Goal: Contribute content: Add original content to the website for others to see

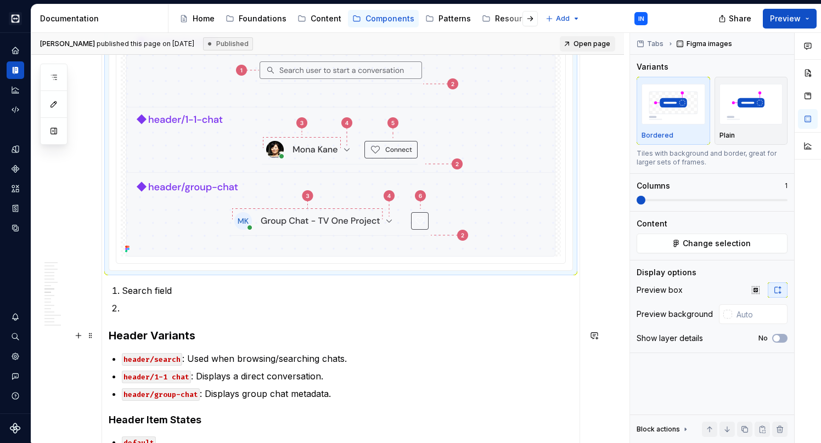
scroll to position [953, 0]
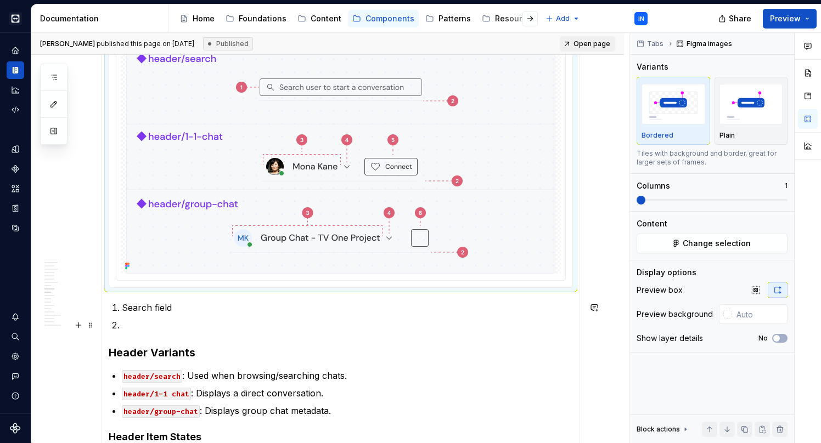
click at [154, 330] on p at bounding box center [347, 325] width 451 height 13
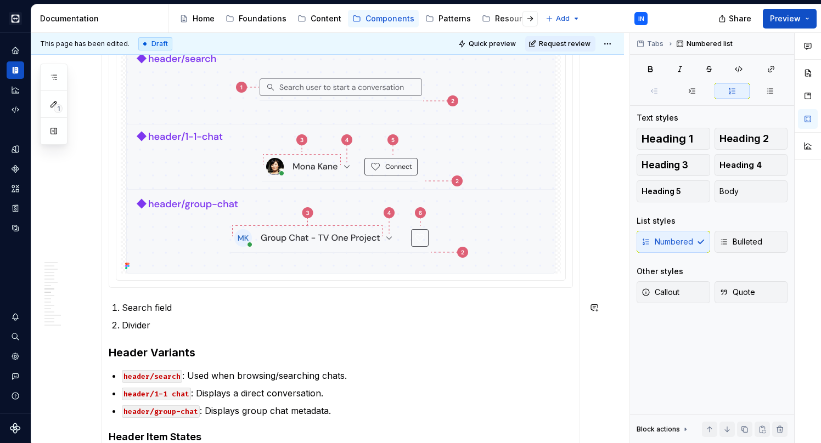
type textarea "*"
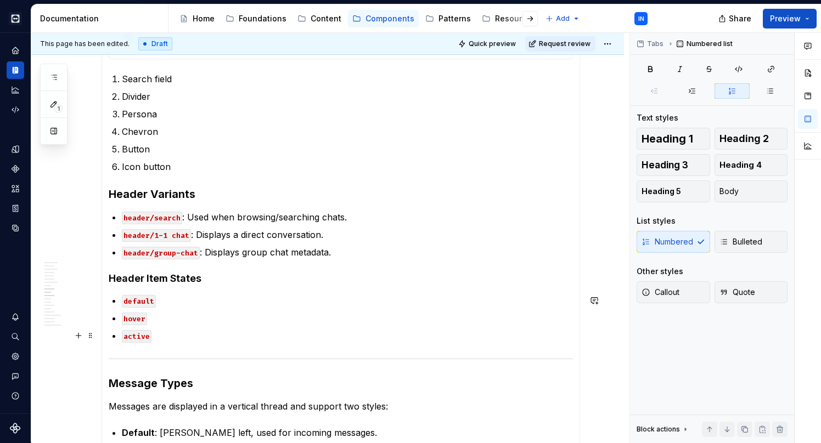
scroll to position [1183, 0]
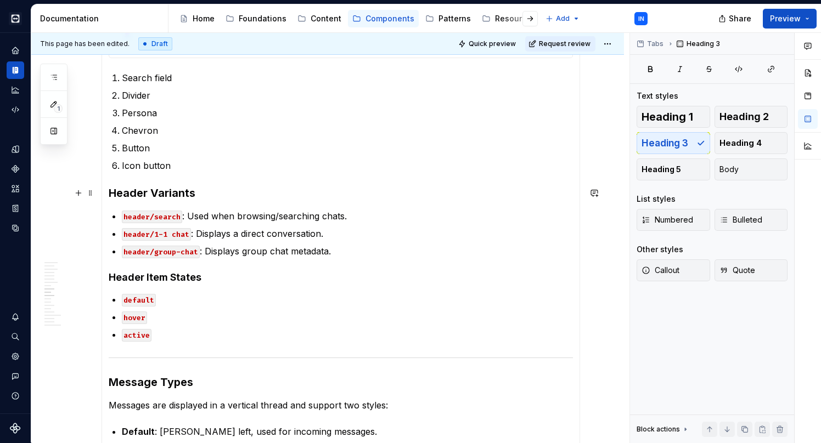
click at [217, 199] on h3 "Header Variants" at bounding box center [341, 192] width 464 height 15
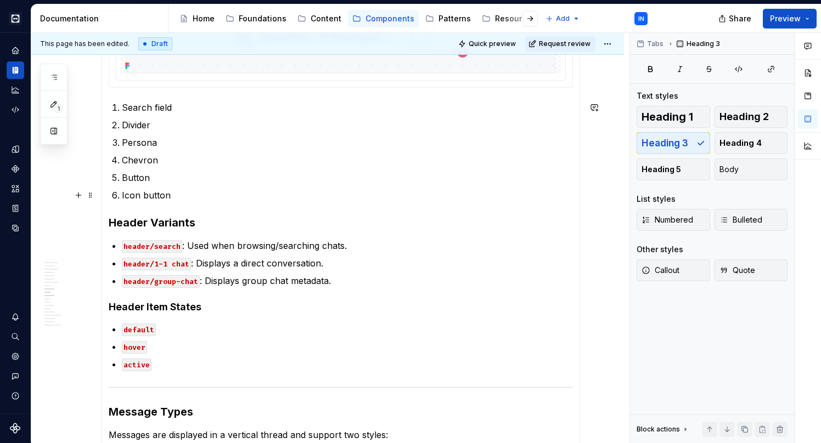
scroll to position [1155, 0]
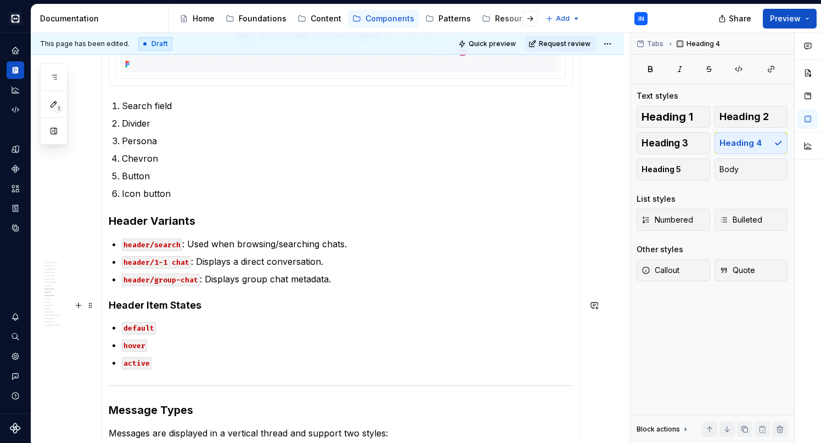
click at [230, 309] on h4 "Header Item States" at bounding box center [341, 305] width 464 height 13
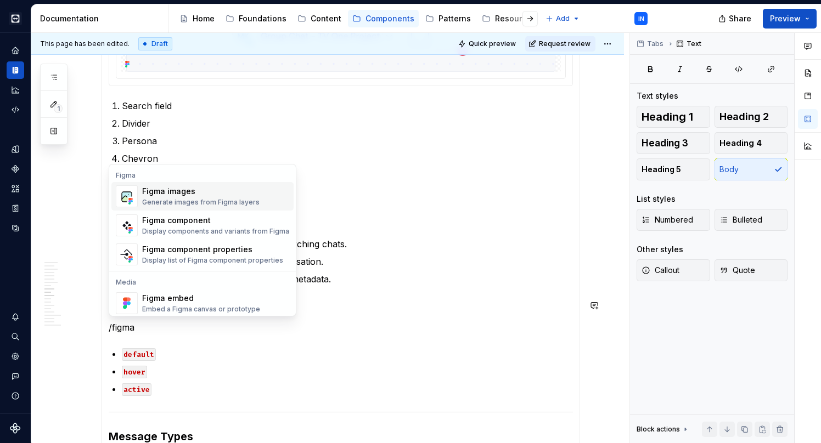
click at [163, 199] on div "Generate images from Figma layers" at bounding box center [200, 202] width 117 height 9
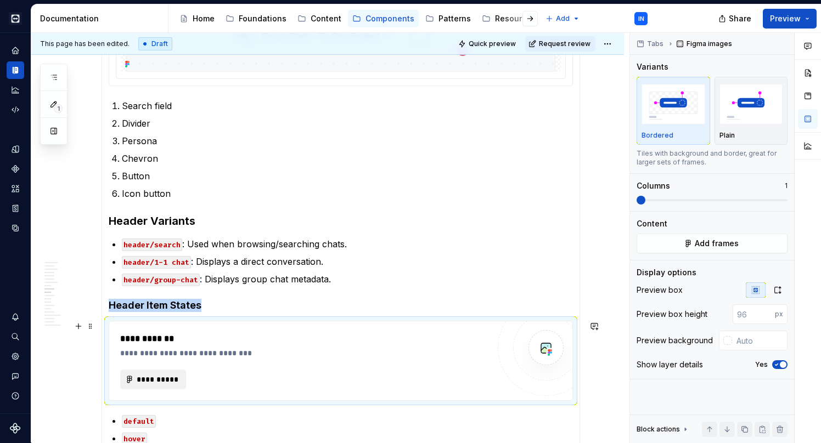
click at [162, 380] on span "**********" at bounding box center [157, 379] width 43 height 11
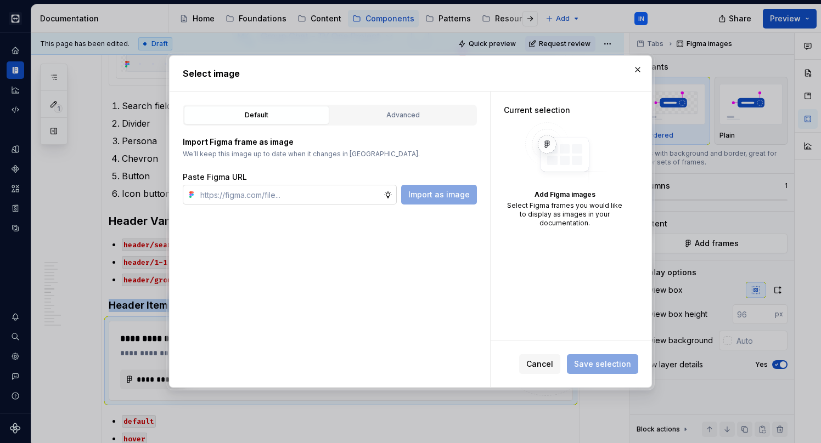
click at [276, 203] on input "text" at bounding box center [290, 195] width 188 height 20
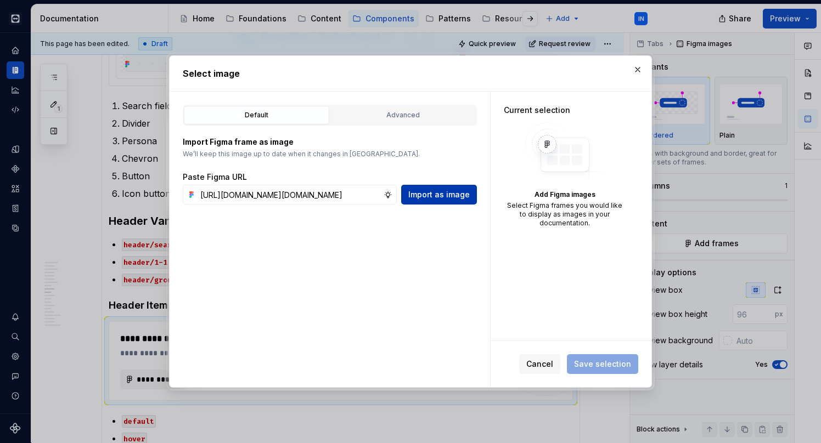
type input "[URL][DOMAIN_NAME][DOMAIN_NAME]"
click at [434, 190] on span "Import as image" at bounding box center [438, 194] width 61 height 11
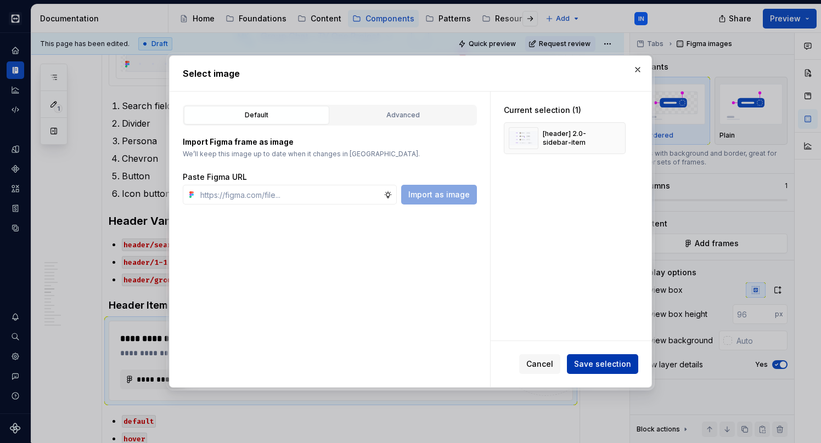
click at [597, 364] on span "Save selection" at bounding box center [602, 364] width 57 height 11
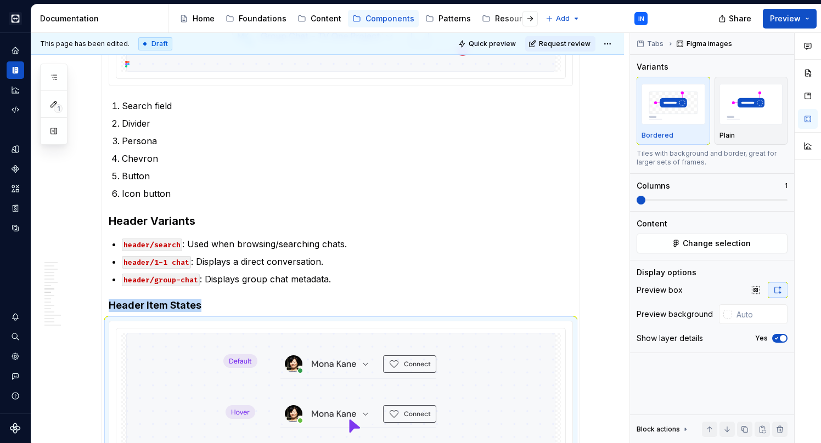
scroll to position [1306, 0]
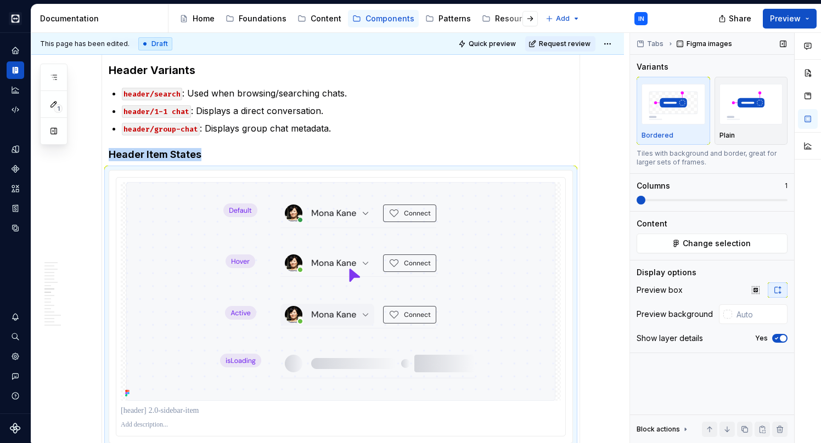
click at [774, 338] on icon "button" at bounding box center [776, 338] width 9 height 7
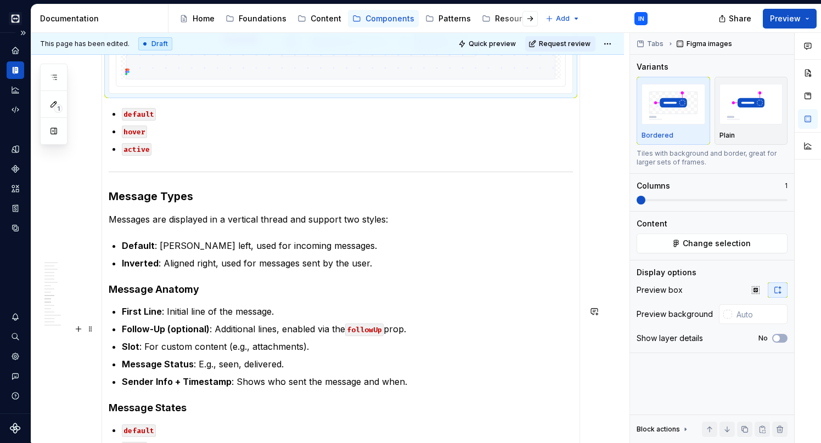
scroll to position [1628, 0]
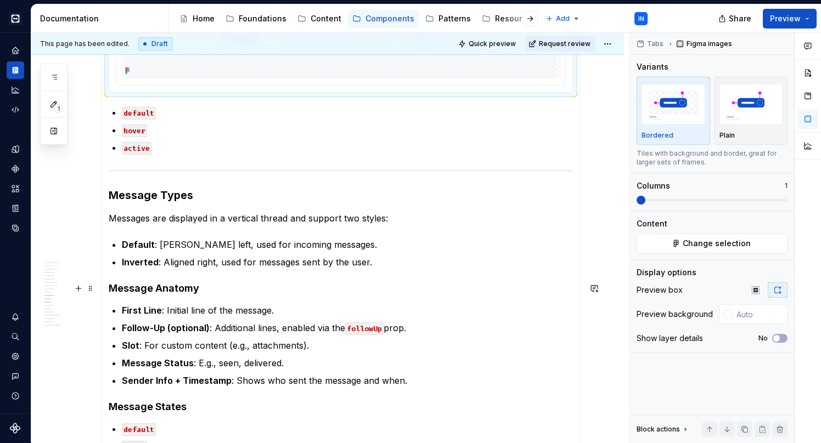
click at [211, 290] on h4 "Message Anatomy" at bounding box center [341, 288] width 464 height 13
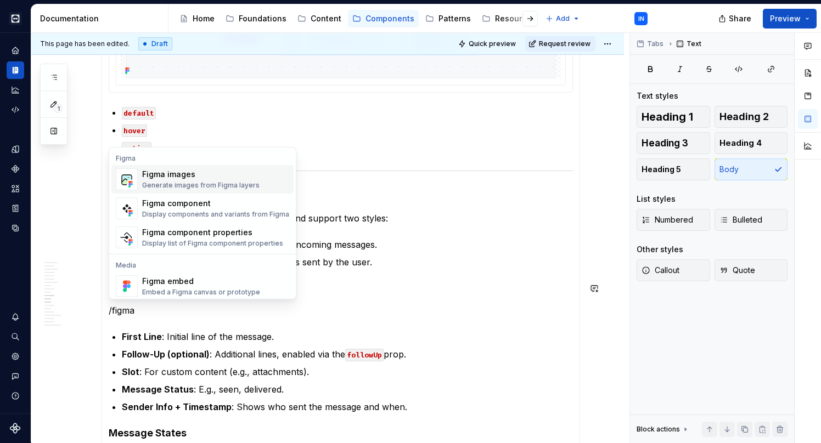
click at [186, 171] on div "Figma images" at bounding box center [200, 174] width 117 height 11
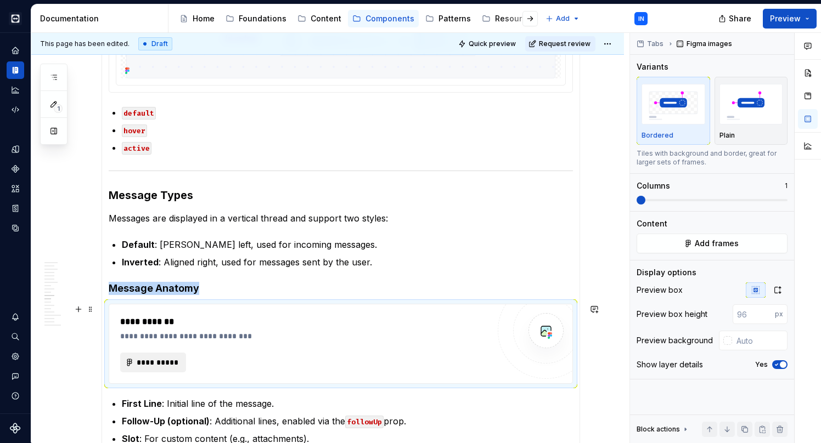
click at [162, 361] on span "**********" at bounding box center [157, 362] width 43 height 11
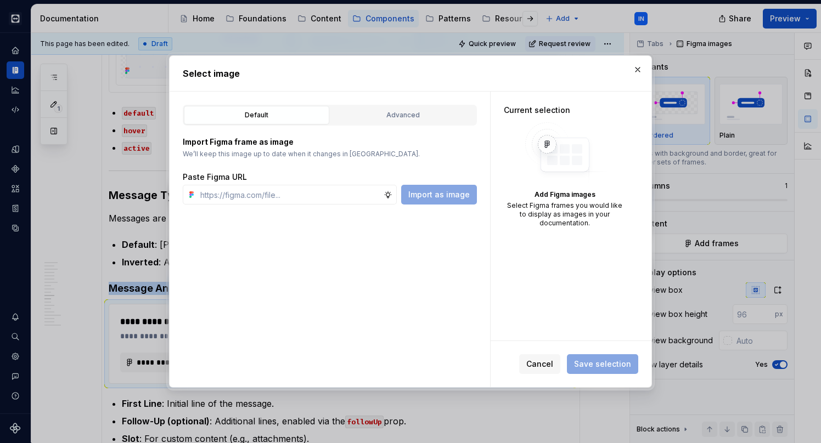
type textarea "*"
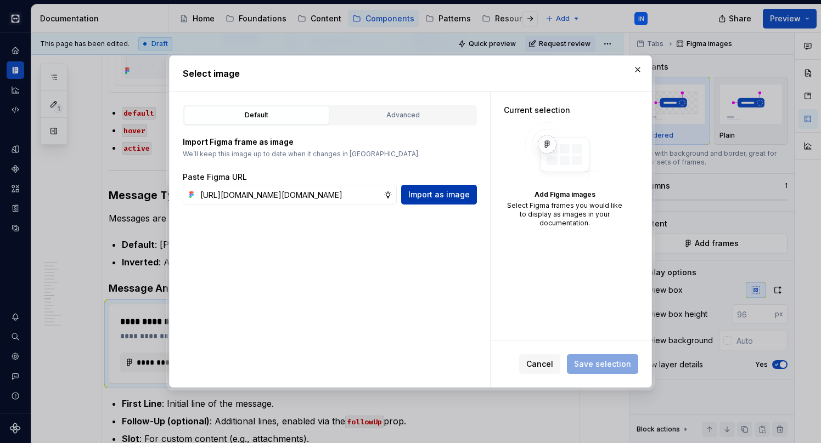
type input "[URL][DOMAIN_NAME][DOMAIN_NAME]"
click at [418, 199] on span "Import as image" at bounding box center [438, 194] width 61 height 11
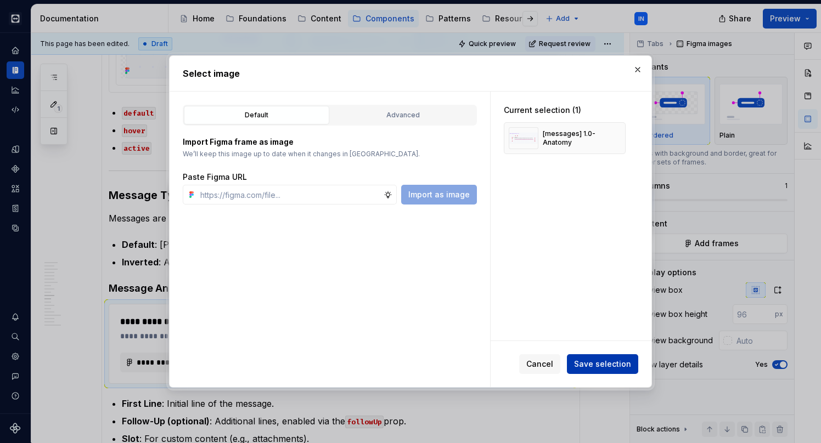
click at [599, 370] on button "Save selection" at bounding box center [602, 364] width 71 height 20
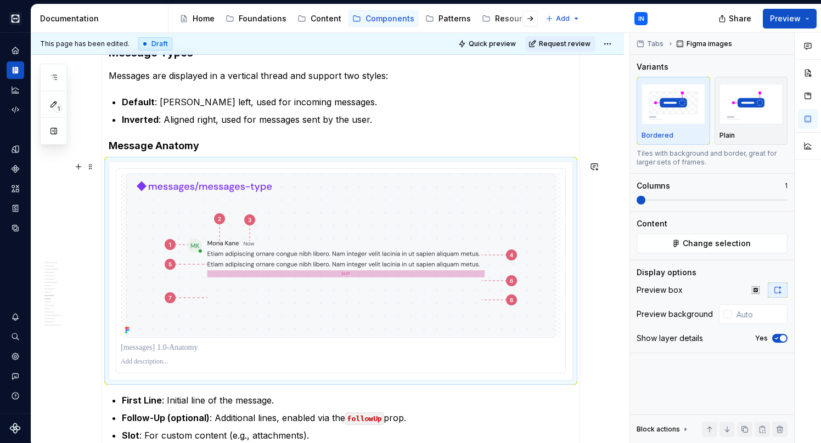
scroll to position [1771, 0]
click at [780, 342] on button "Yes" at bounding box center [779, 338] width 15 height 9
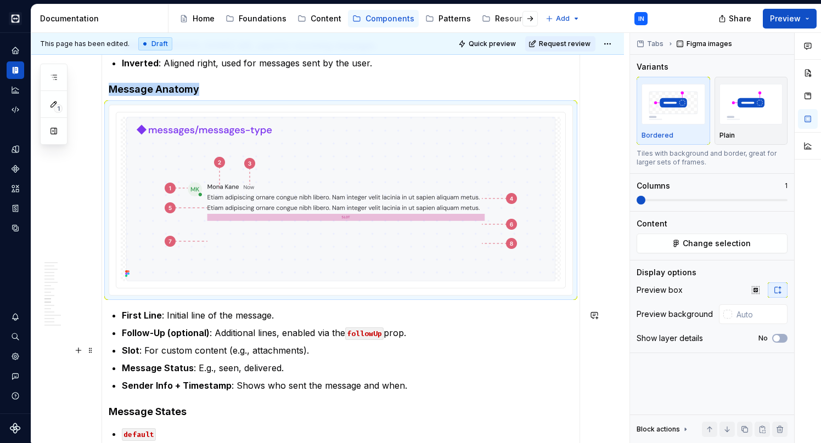
scroll to position [1835, 0]
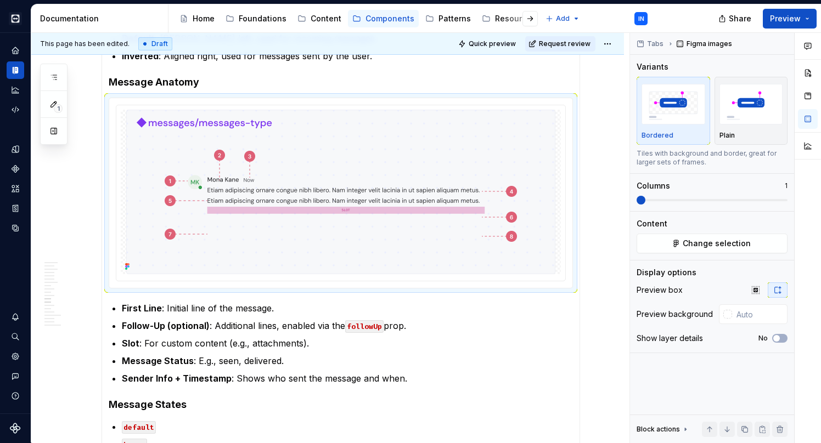
type textarea "*"
